Goal: Task Accomplishment & Management: Use online tool/utility

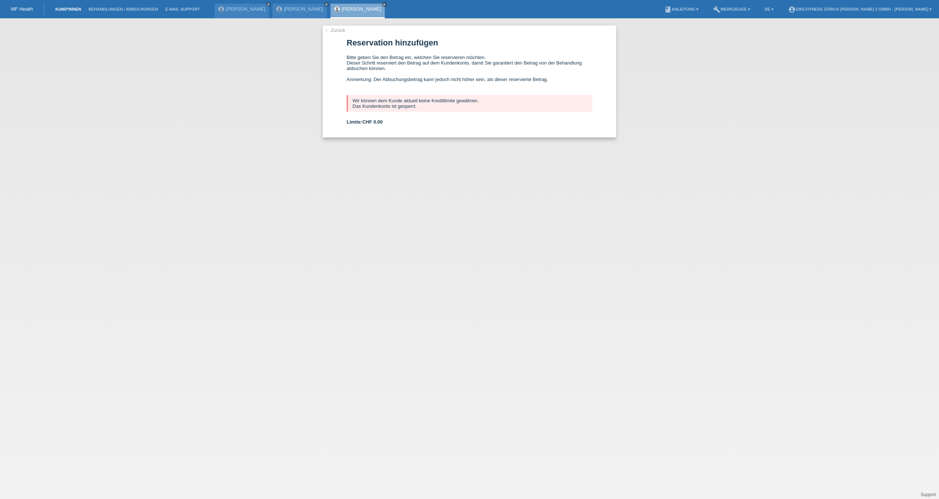
click at [65, 11] on link "Kund*innen" at bounding box center [68, 9] width 33 height 4
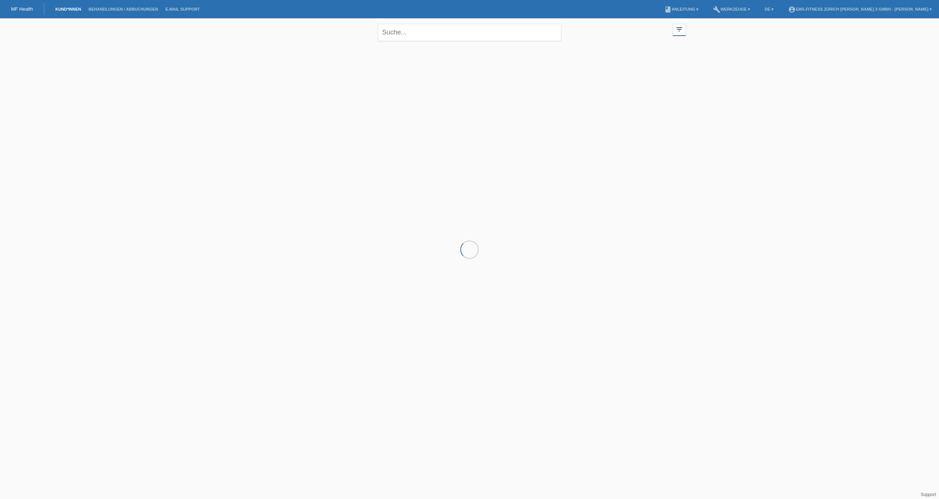
click at [412, 41] on div "close" at bounding box center [469, 31] width 183 height 26
click at [413, 32] on input "text" at bounding box center [469, 32] width 183 height 17
type input "horst"
click at [364, 102] on span "Anzeigen" at bounding box center [362, 103] width 20 height 6
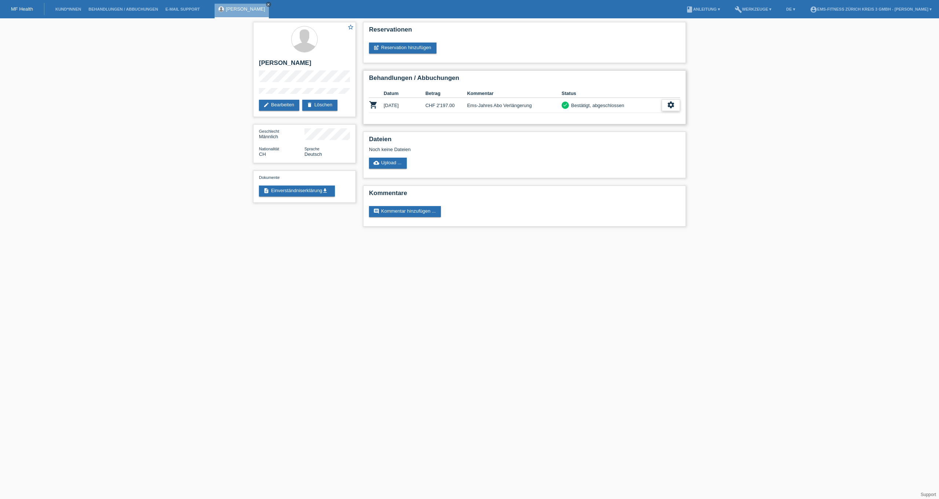
click at [672, 106] on icon "settings" at bounding box center [671, 105] width 8 height 8
click at [621, 153] on span "Stornierung hinzufügen..." at bounding box center [618, 151] width 55 height 9
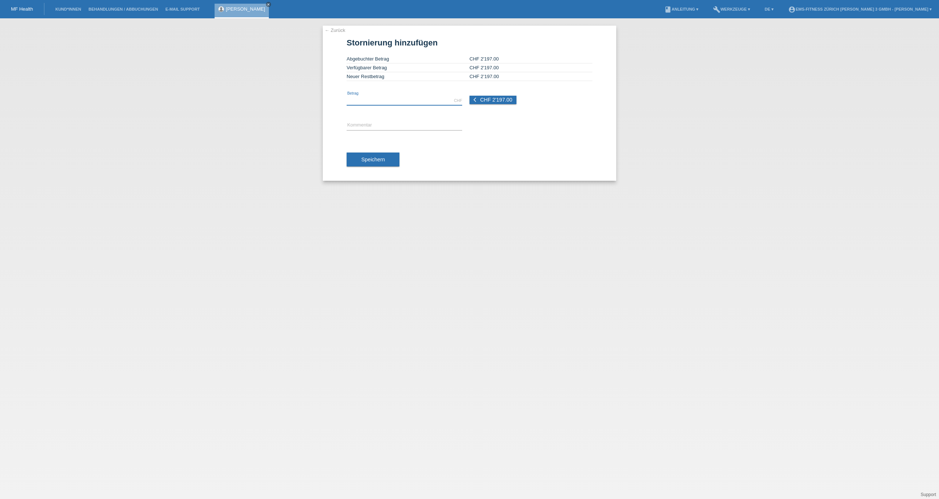
click at [411, 104] on input "text" at bounding box center [405, 100] width 116 height 9
type input "2197.00"
click at [397, 126] on input "text" at bounding box center [405, 125] width 116 height 9
type input "12 monats ems abo"
click at [376, 167] on button "Speichern" at bounding box center [373, 160] width 53 height 14
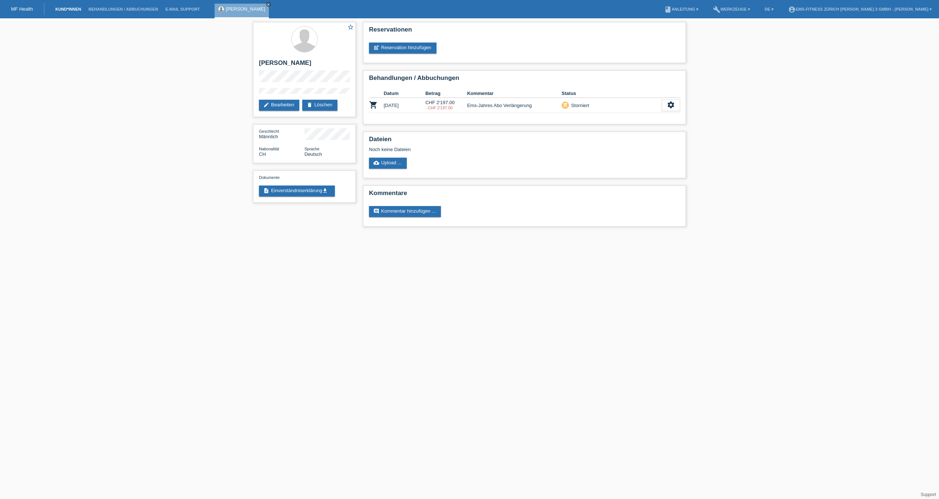
click at [65, 7] on link "Kund*innen" at bounding box center [68, 9] width 33 height 4
